Goal: Task Accomplishment & Management: Use online tool/utility

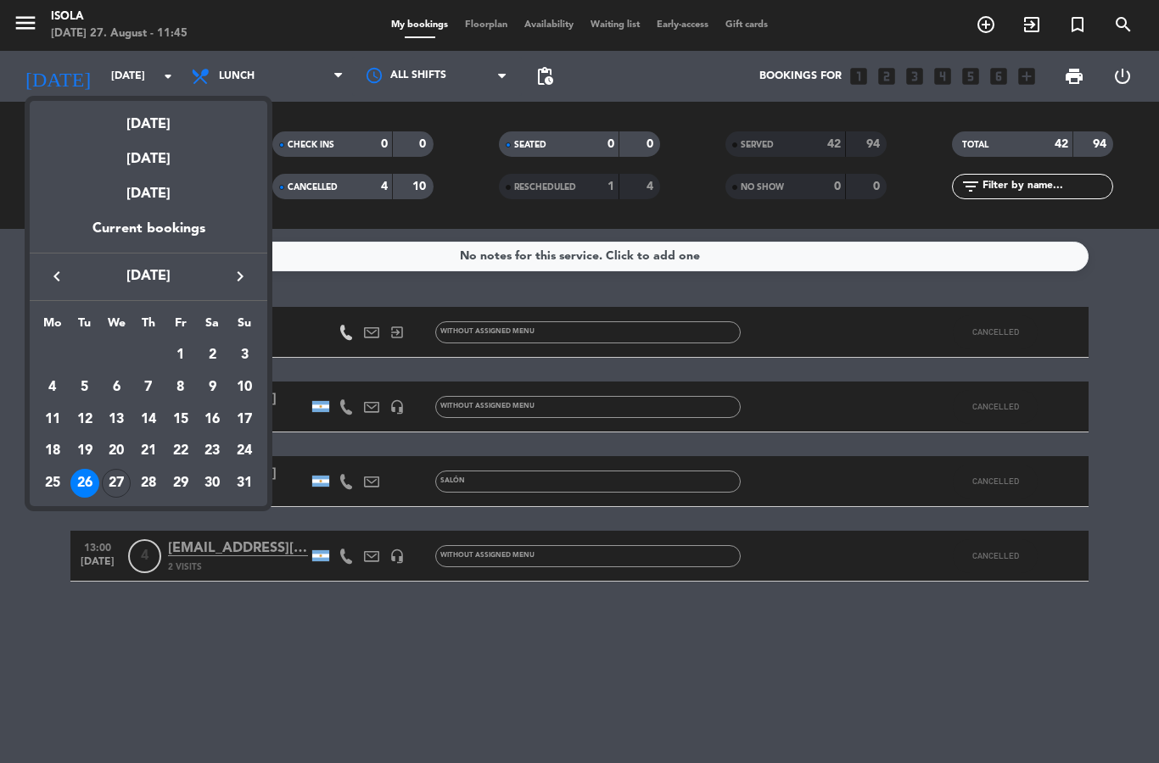
select select "lunch"
click at [111, 485] on div "27" at bounding box center [116, 483] width 29 height 29
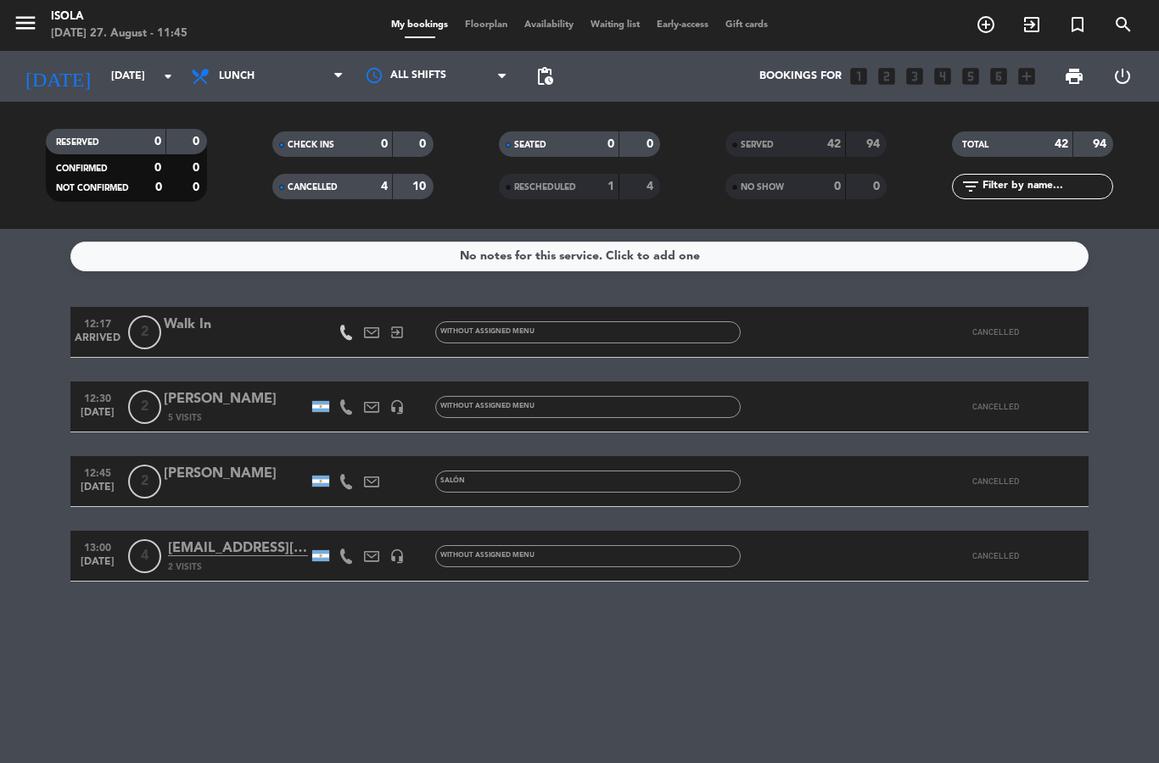
type input "[DATE]"
select select "lunch"
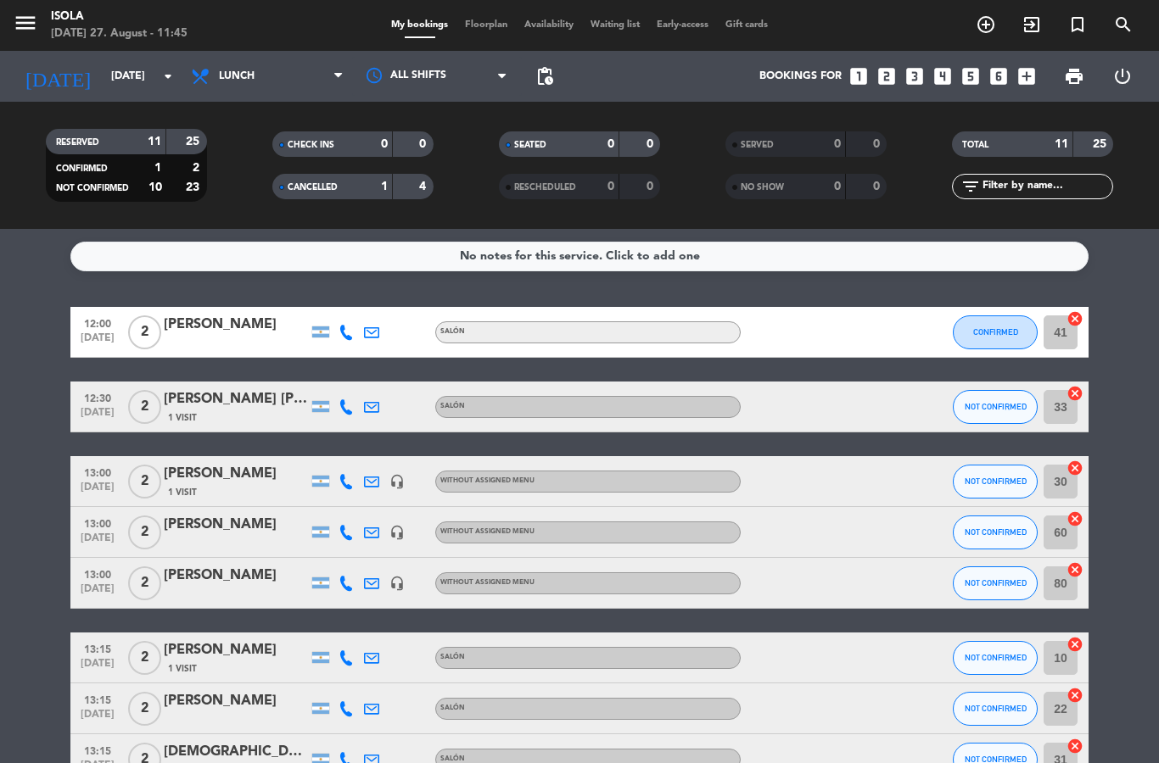
click at [482, 24] on span "Floorplan" at bounding box center [485, 24] width 59 height 9
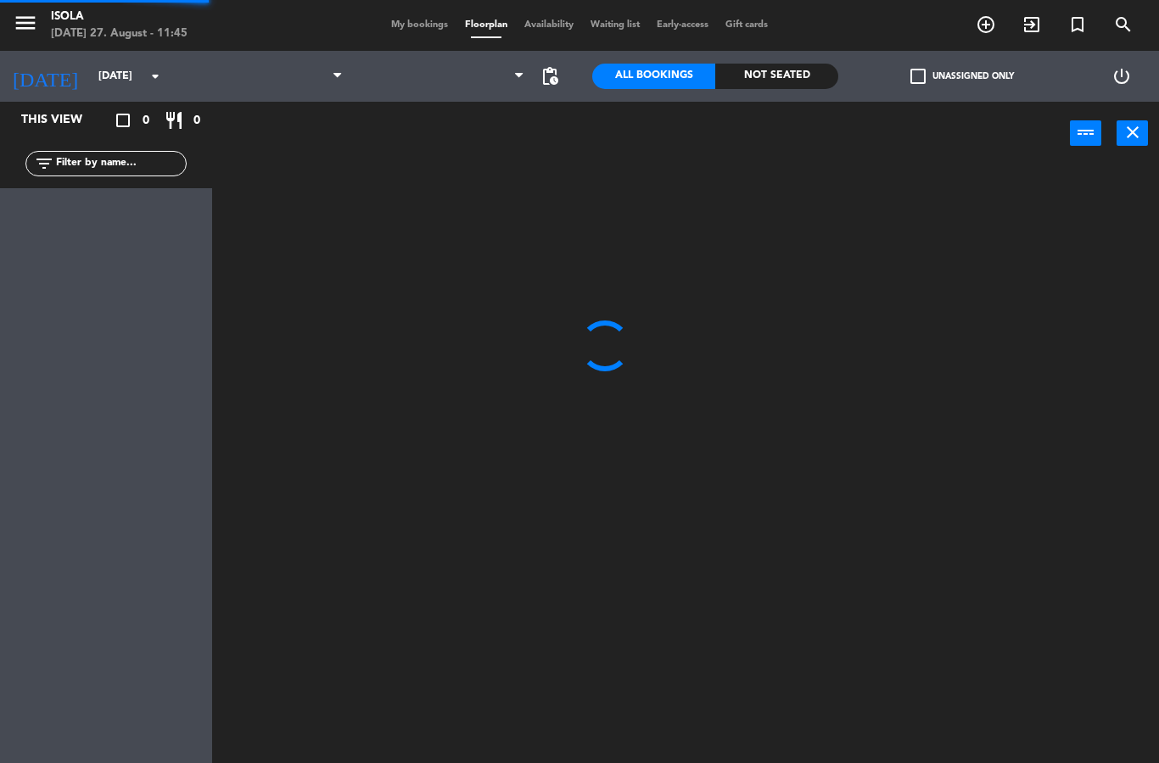
select select "lunch"
select select
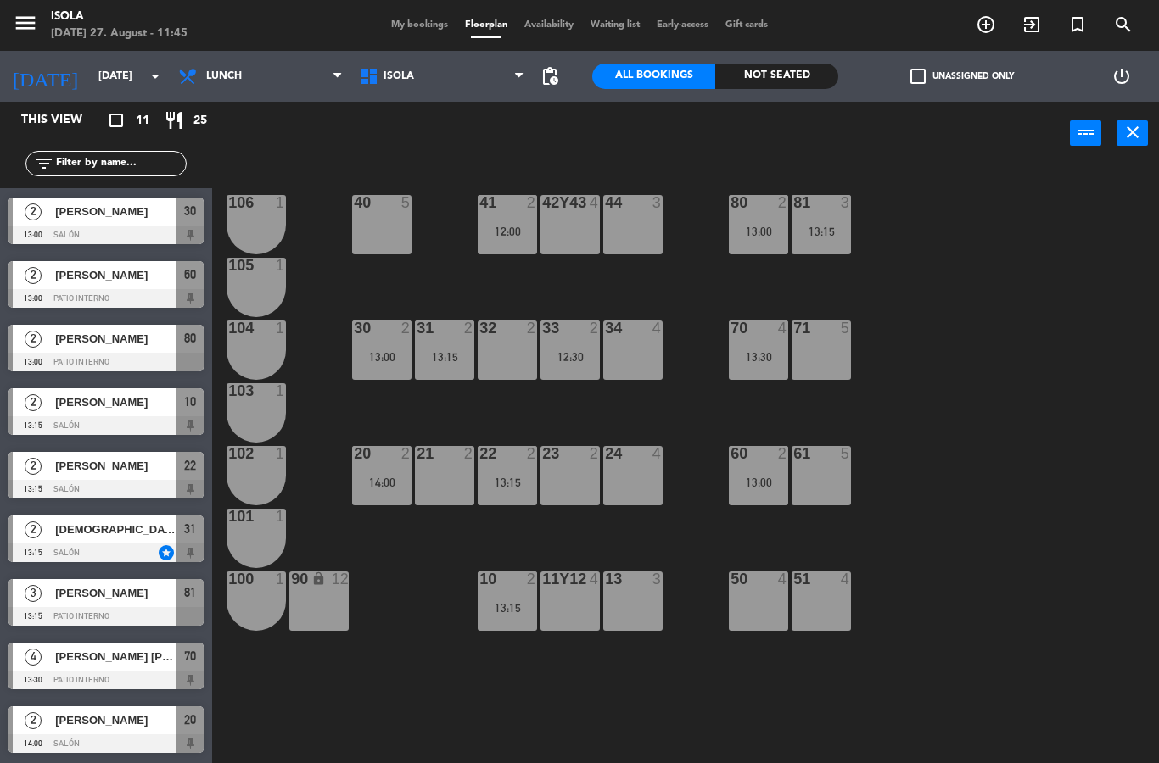
scroll to position [126, 0]
click at [141, 540] on div "[DEMOGRAPHIC_DATA][PERSON_NAME]" at bounding box center [114, 530] width 123 height 28
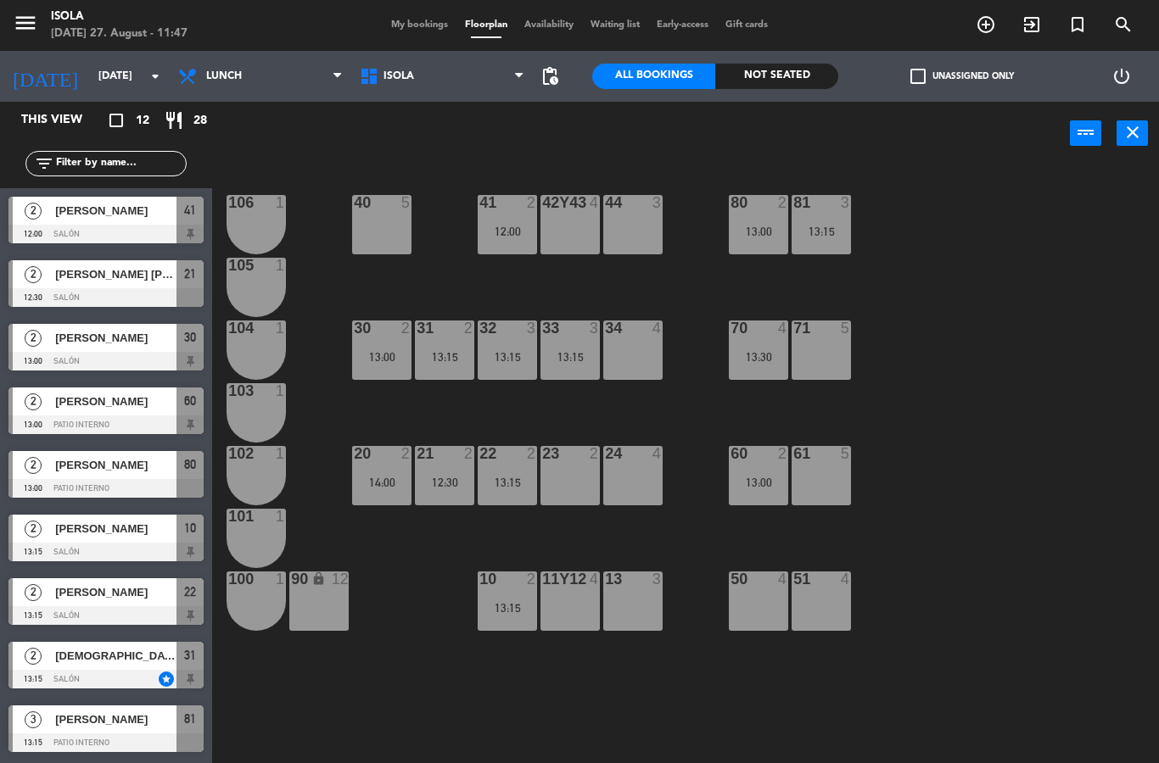
click at [149, 674] on div at bounding box center [105, 679] width 195 height 19
click at [518, 366] on div "32 3 13:15" at bounding box center [507, 350] width 59 height 59
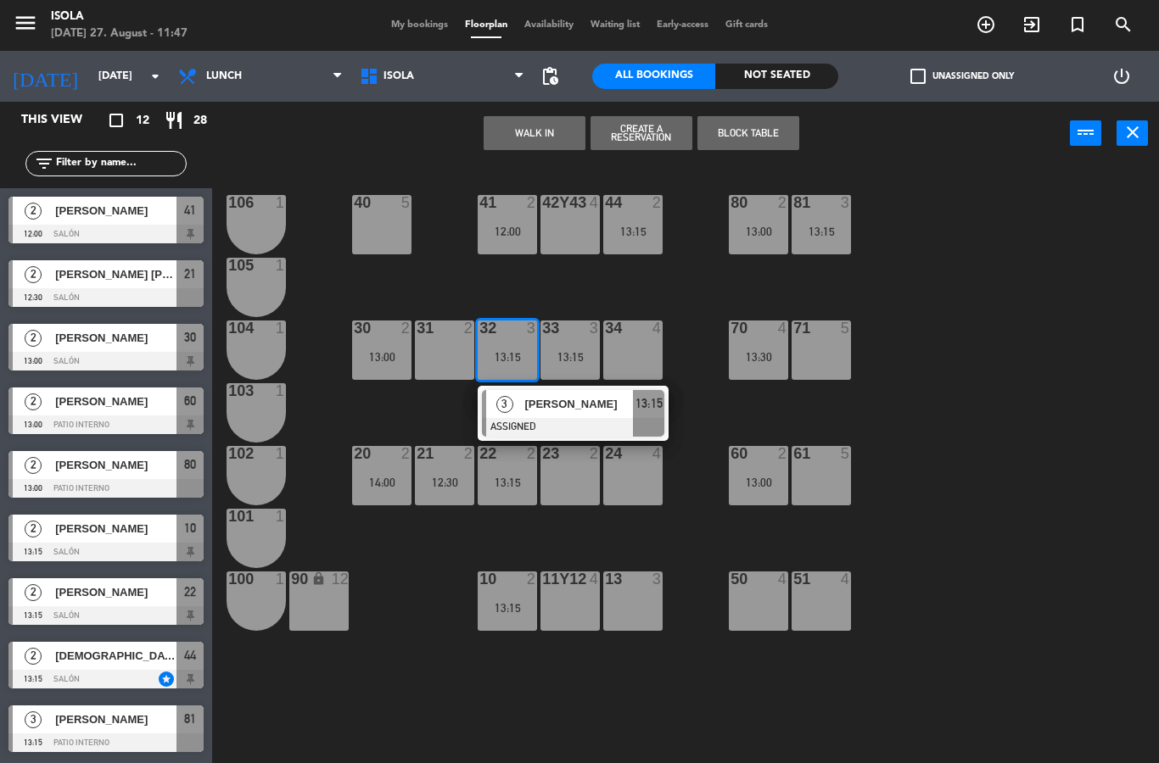
click at [593, 354] on div "13:15" at bounding box center [569, 357] width 59 height 12
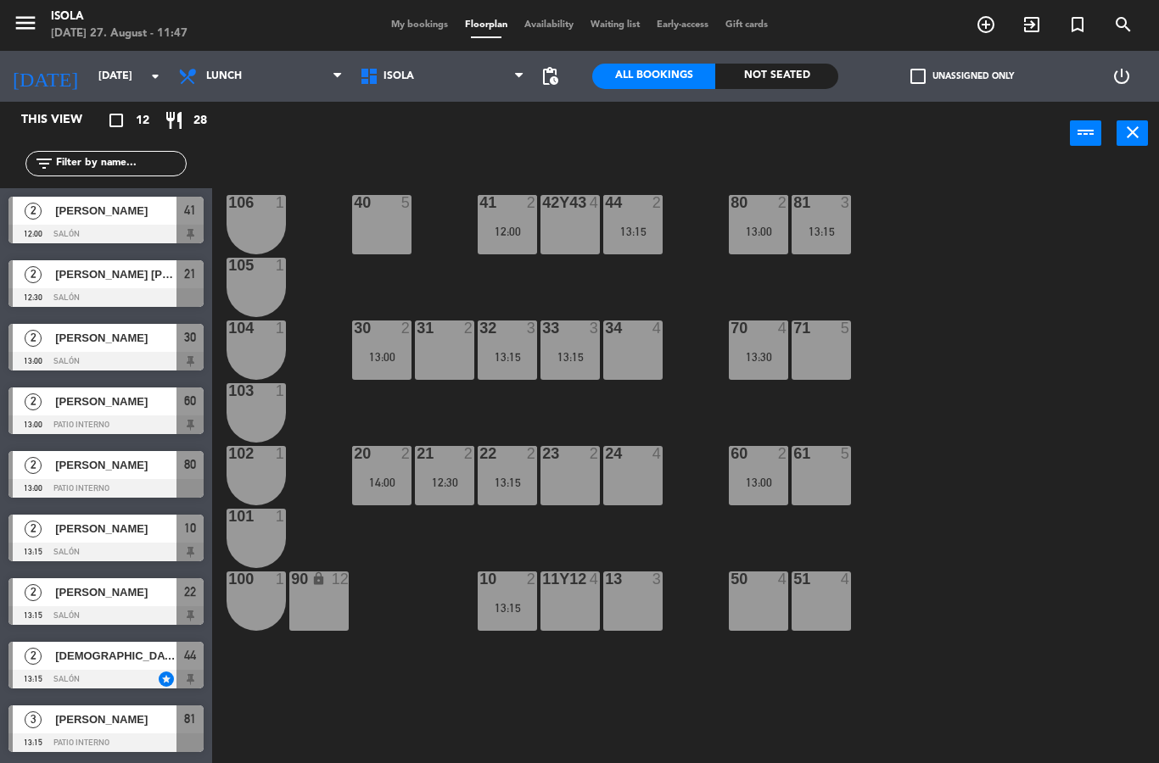
click at [698, 298] on div "40 5 42y43 4 41 2 12:00 44 2 13:15 80 2 13:00 81 3 13:15 106 1 105 1 30 2 13:00…" at bounding box center [691, 464] width 935 height 598
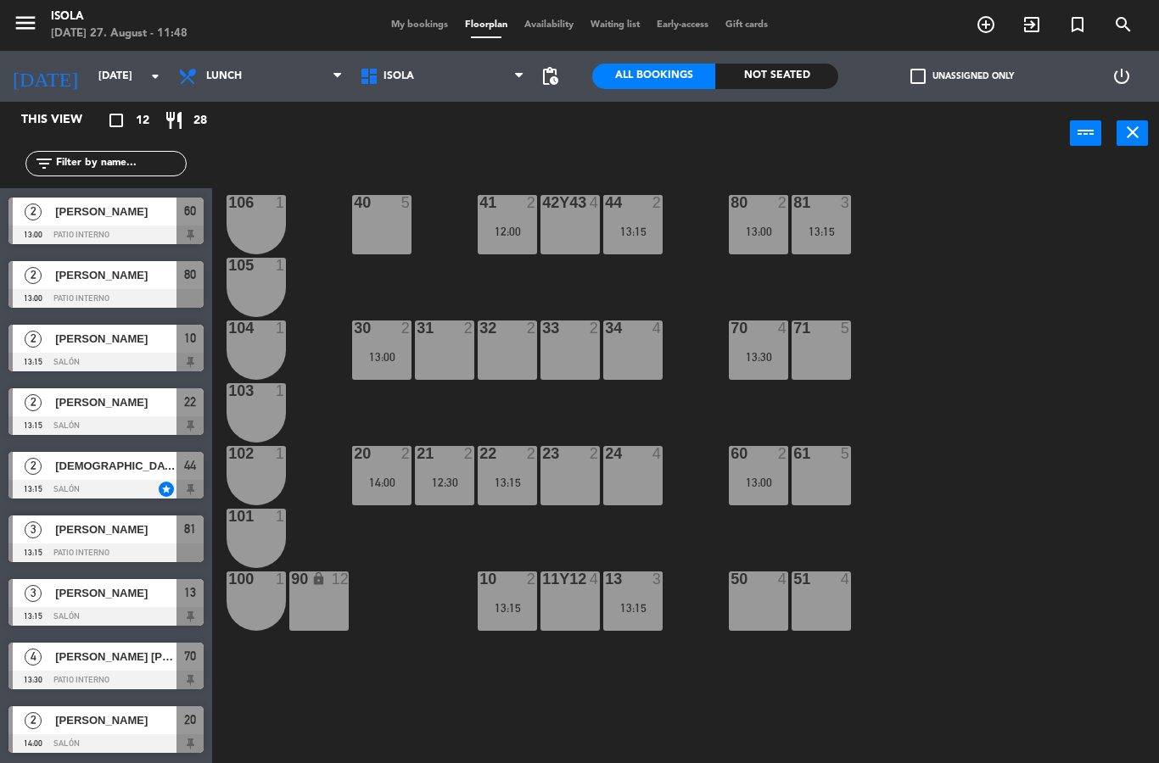
scroll to position [190, 0]
click at [644, 607] on div "13:15" at bounding box center [632, 608] width 59 height 12
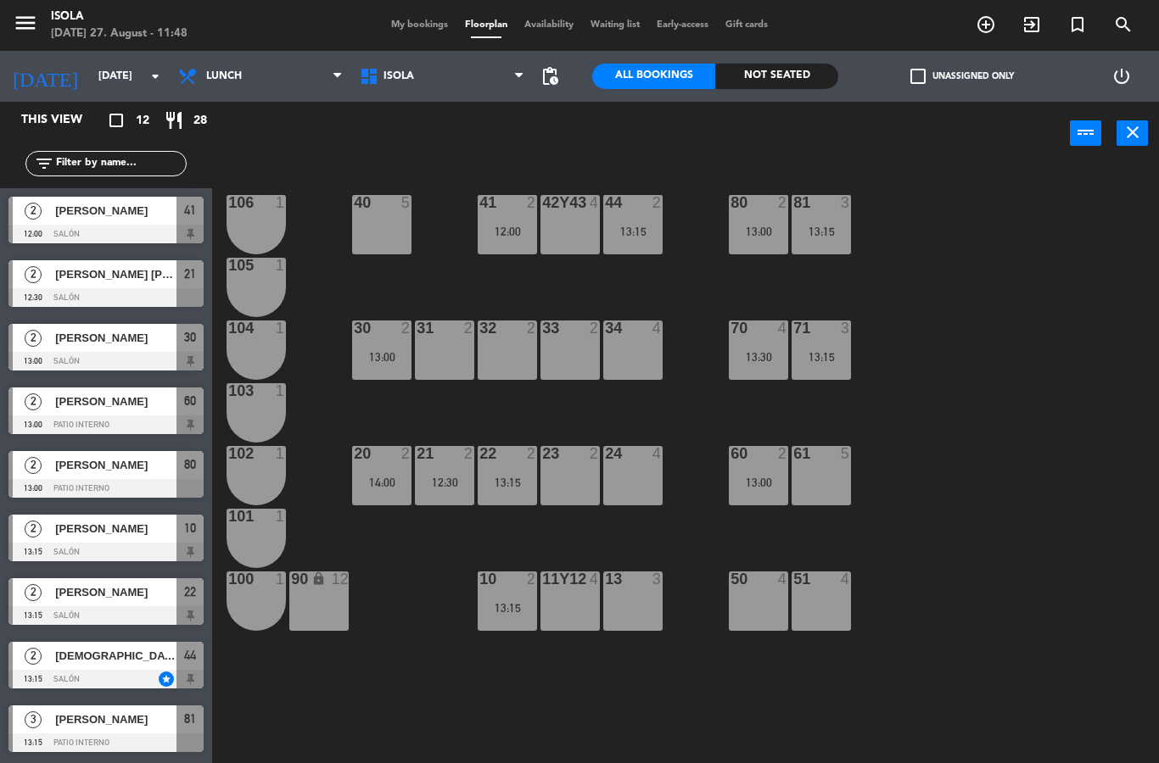
scroll to position [84, 0]
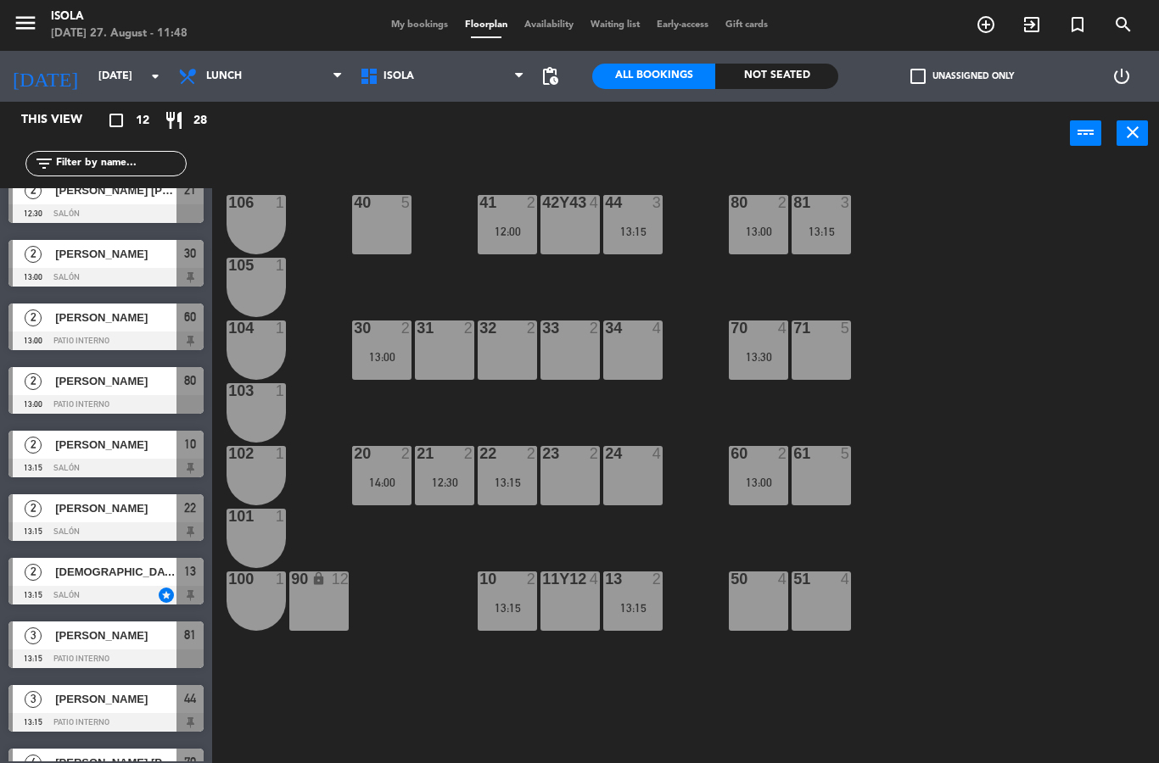
click at [758, 491] on div "60 2 13:00" at bounding box center [758, 475] width 59 height 59
click at [893, 501] on div "40 5 42y43 4 41 2 12:00 44 3 13:15 80 2 13:00 81 3 13:15 106 1 105 1 30 2 13:00…" at bounding box center [691, 464] width 935 height 598
click at [753, 366] on div "70 4 13:30" at bounding box center [758, 350] width 59 height 59
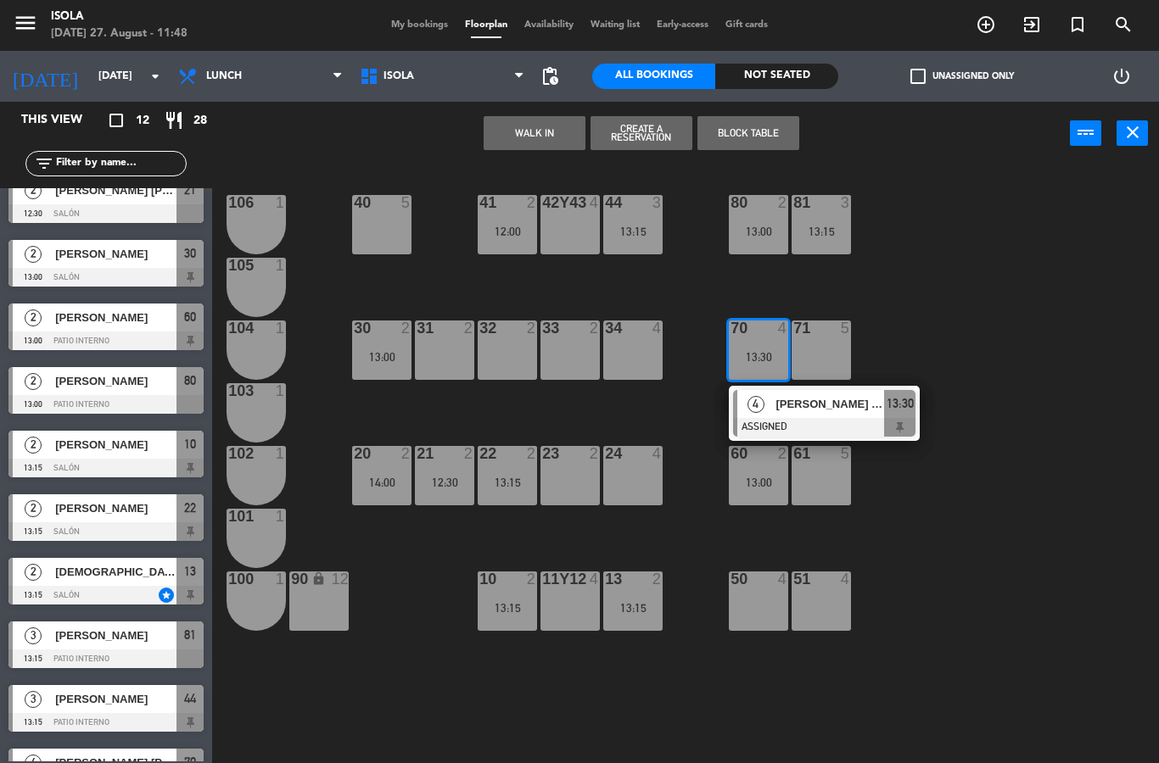
click at [953, 306] on div "40 5 42y43 4 41 2 12:00 44 3 13:15 80 2 13:00 81 3 13:15 106 1 105 1 30 2 13:00…" at bounding box center [691, 464] width 935 height 598
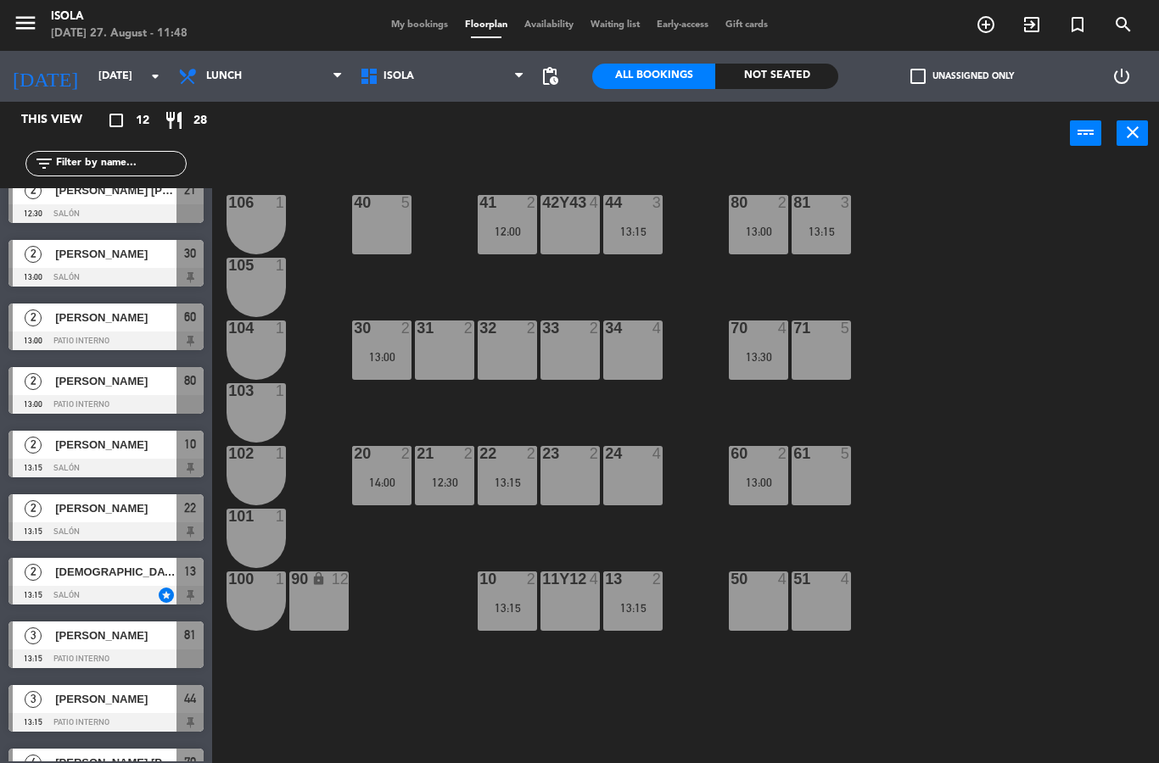
click at [632, 628] on div "13 2 13:15" at bounding box center [632, 601] width 59 height 59
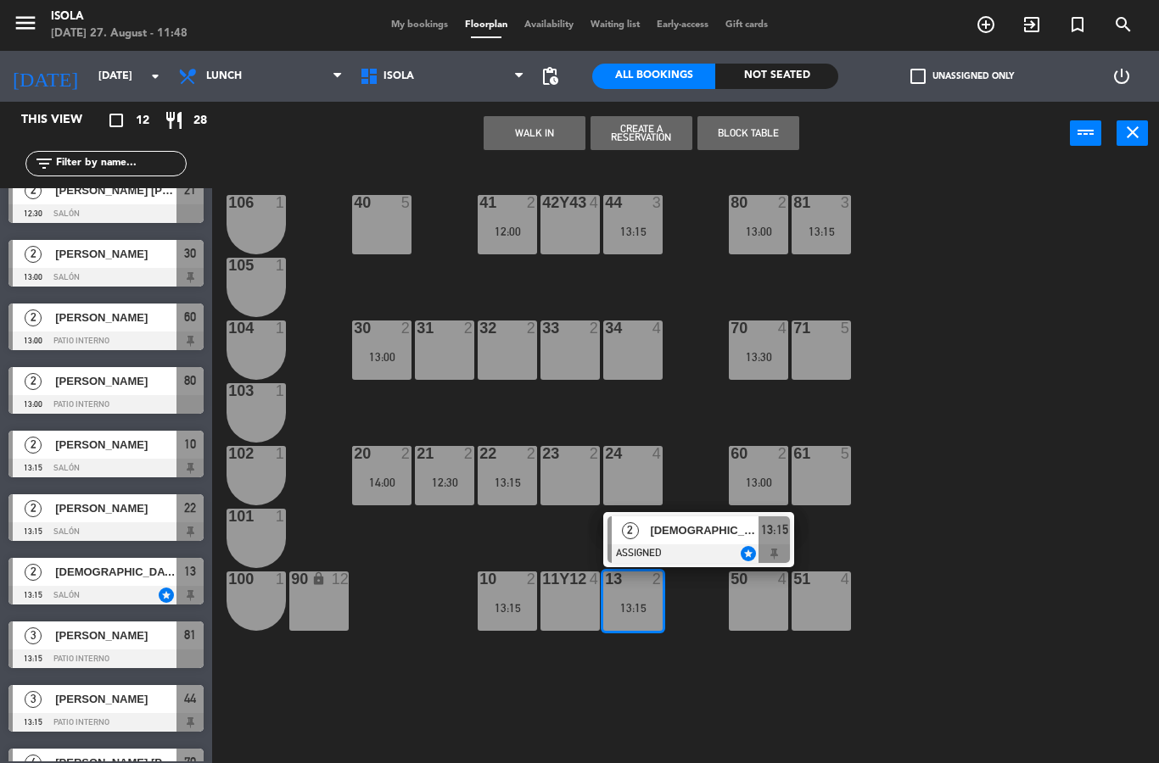
click at [821, 227] on div "13:15" at bounding box center [820, 232] width 59 height 12
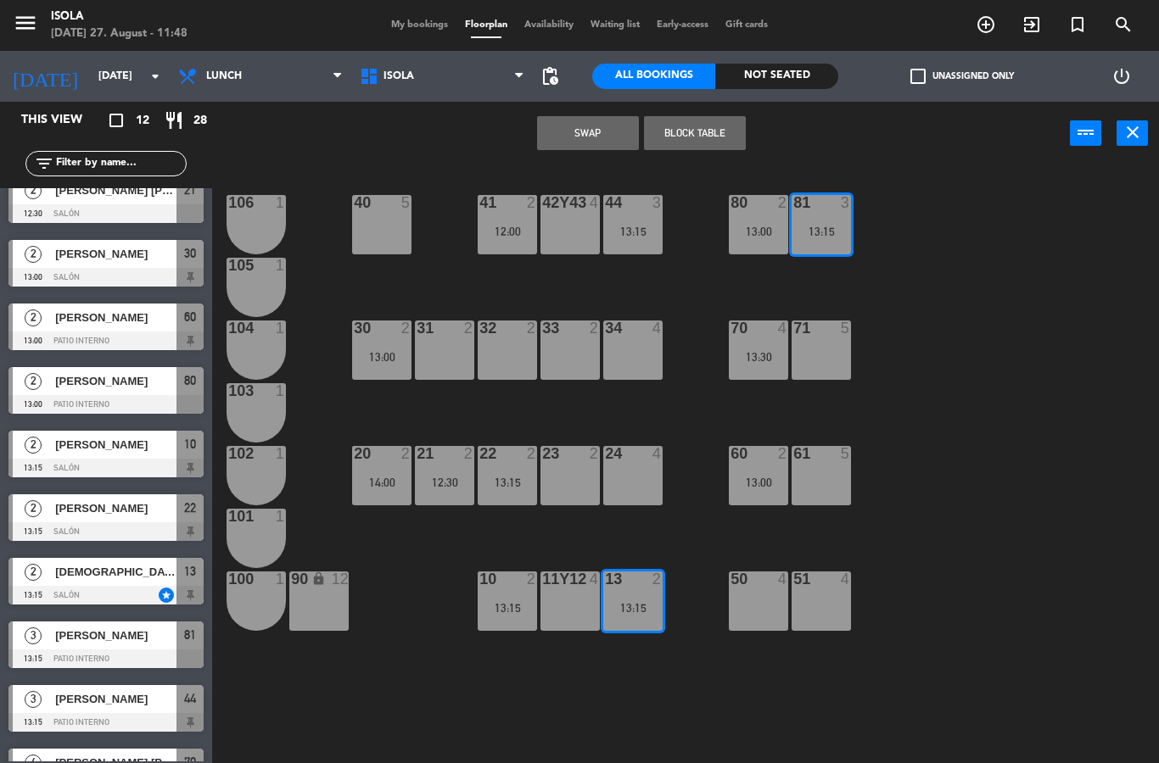
click at [919, 268] on div "40 5 42y43 4 41 2 12:00 44 3 13:15 80 2 13:00 81 3 13:15 106 1 105 1 30 2 13:00…" at bounding box center [691, 464] width 935 height 598
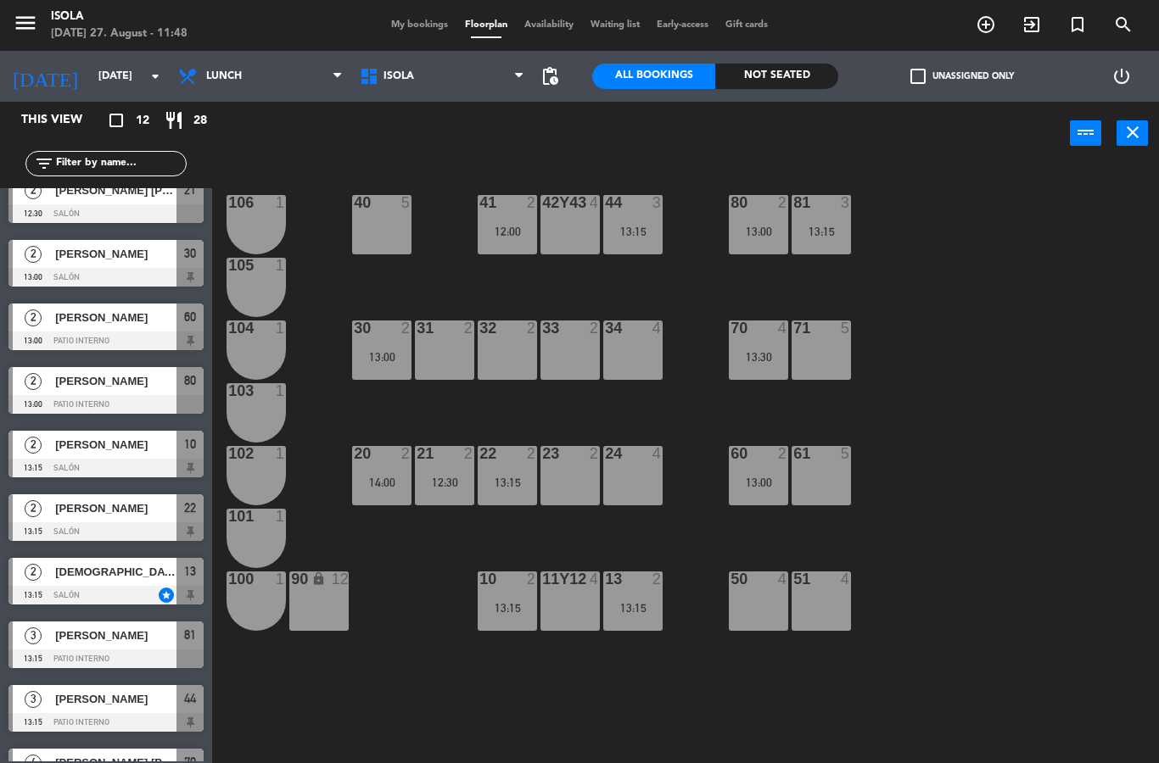
click at [834, 232] on div "13:15" at bounding box center [820, 232] width 59 height 12
click at [957, 208] on div "40 5 42y43 4 41 2 12:00 44 3 13:15 80 2 13:00 81 3 13:15 106 1 105 1 30 2 13:00…" at bounding box center [691, 464] width 935 height 598
click at [759, 236] on div "13:00" at bounding box center [758, 232] width 59 height 12
click at [930, 219] on div "40 5 42y43 4 41 2 12:00 44 3 13:15 80 2 13:00 81 3 13:15 106 1 105 1 30 2 13:00…" at bounding box center [691, 464] width 935 height 598
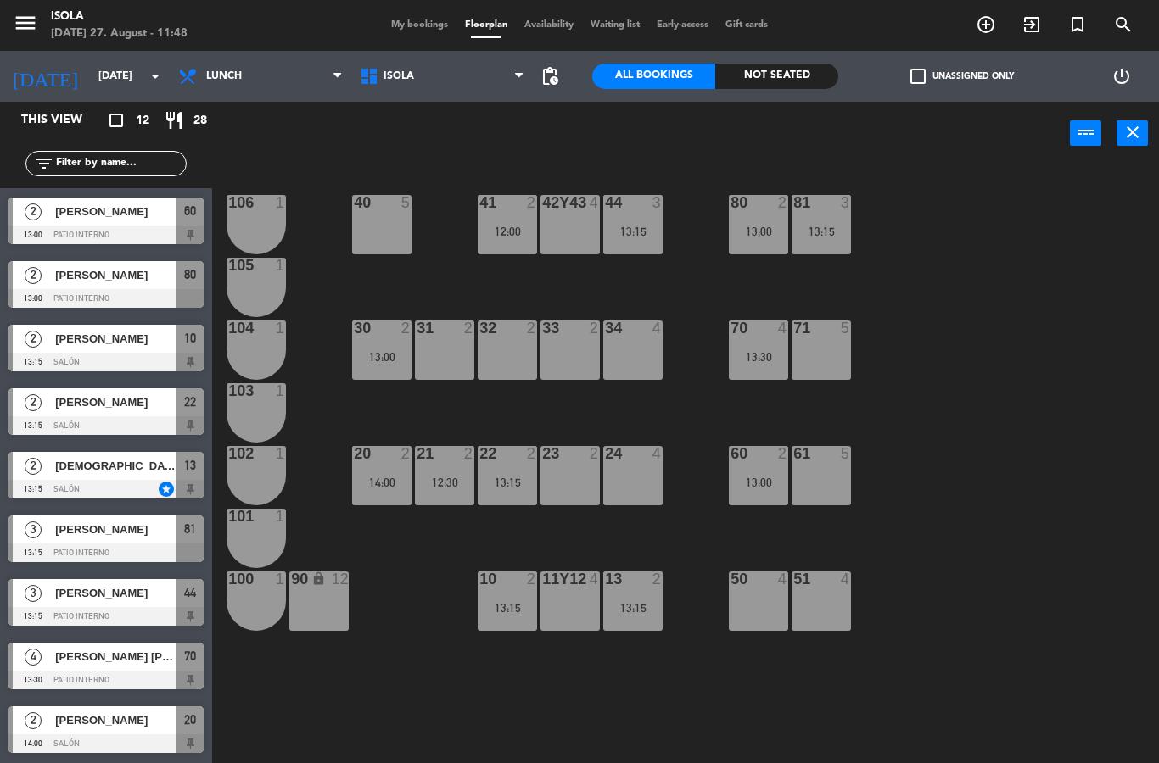
scroll to position [190, 0]
click at [97, 606] on div "[PERSON_NAME]" at bounding box center [114, 593] width 123 height 28
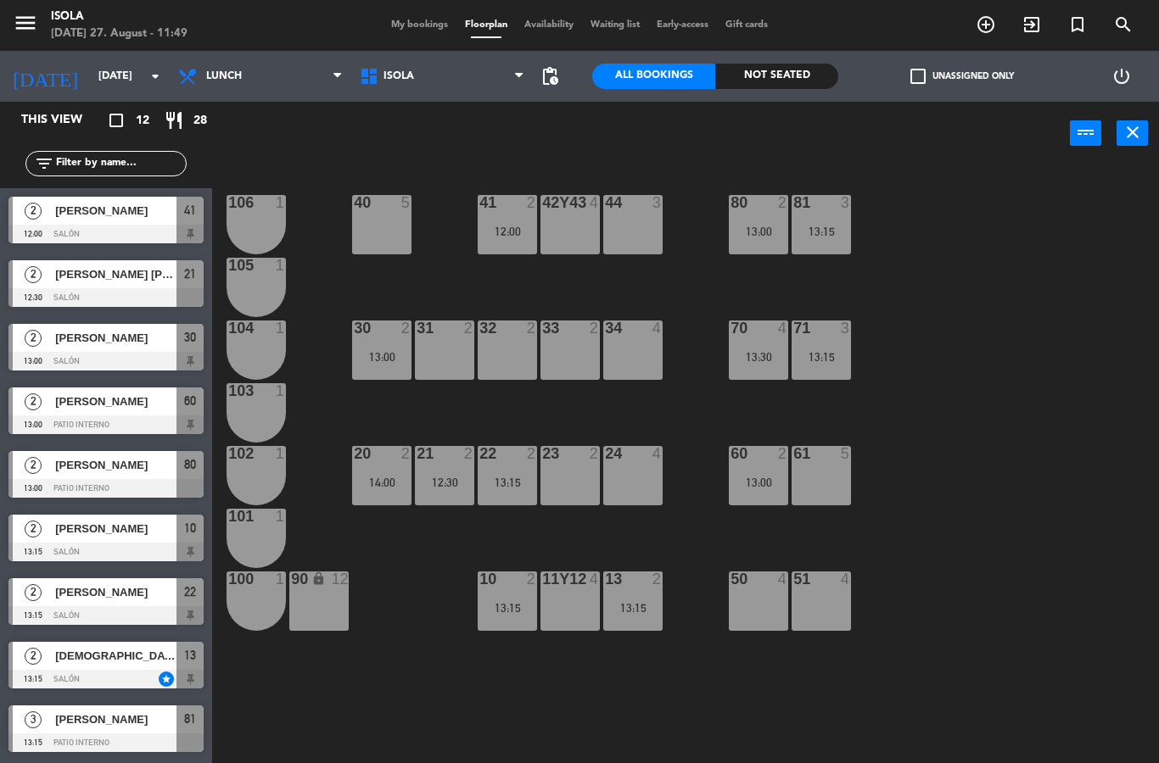
scroll to position [84, 0]
